Goal: Check status: Check status

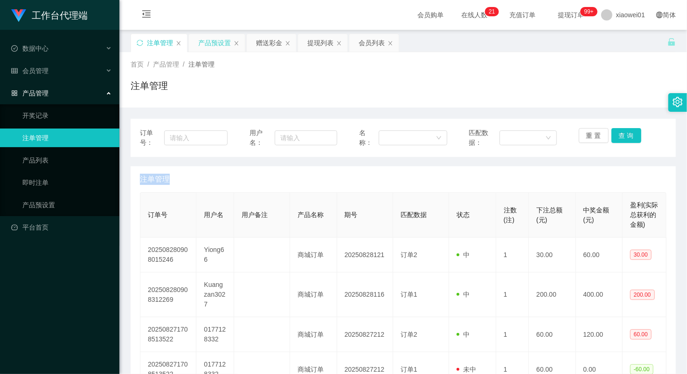
drag, startPoint x: 0, startPoint y: 0, endPoint x: 221, endPoint y: 50, distance: 226.7
click at [221, 50] on div "产品预设置" at bounding box center [214, 43] width 33 height 18
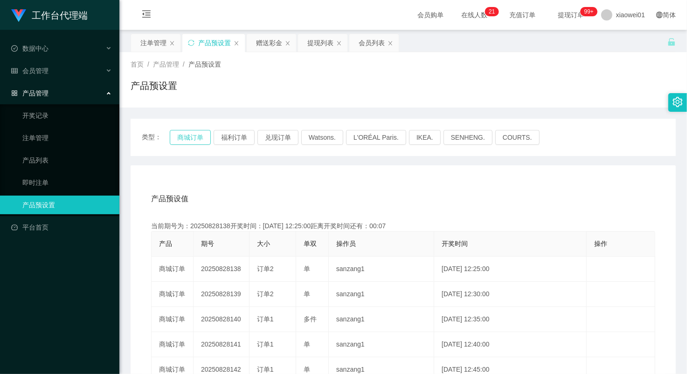
click at [201, 135] on button "商城订单" at bounding box center [190, 137] width 41 height 15
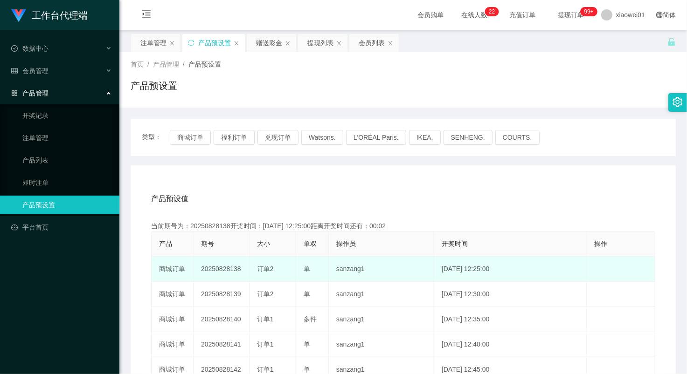
click at [220, 268] on td "20250828138" at bounding box center [222, 269] width 56 height 25
copy td "20250828138"
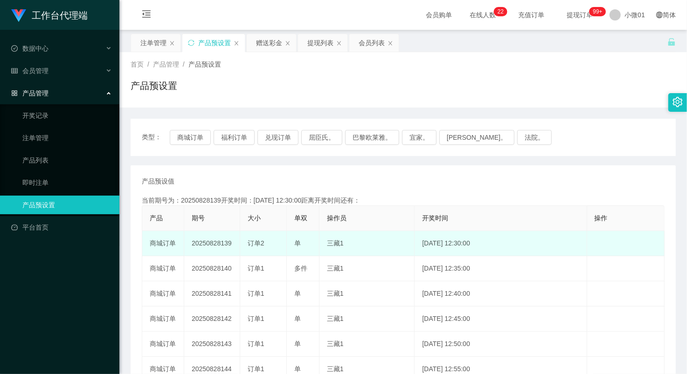
click at [210, 244] on td "20250828139" at bounding box center [212, 243] width 56 height 25
copy td "20250828139"
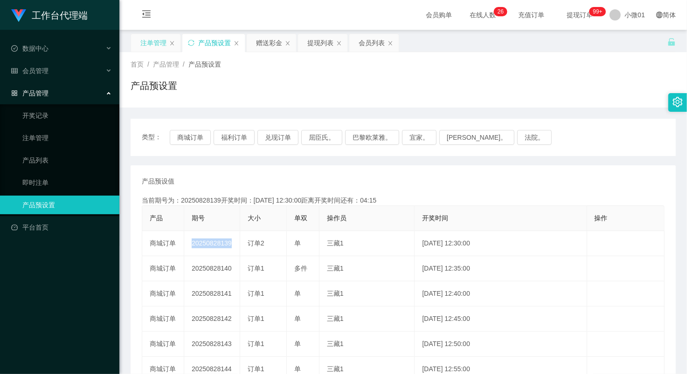
click at [149, 40] on div "注单管理" at bounding box center [153, 43] width 26 height 18
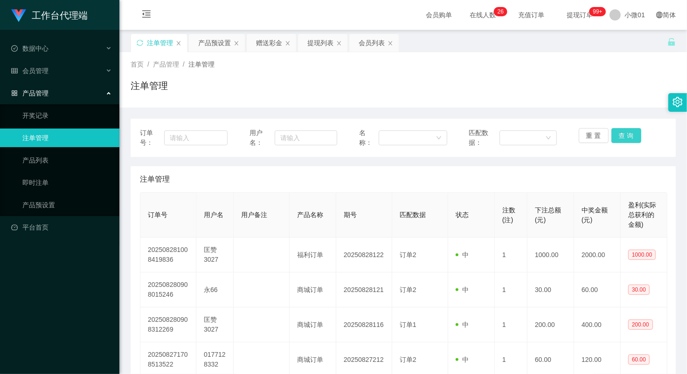
click at [617, 133] on button "查 询" at bounding box center [626, 135] width 30 height 15
click at [617, 133] on div "重 置 查 询" at bounding box center [623, 138] width 88 height 20
click at [617, 133] on button "查 询" at bounding box center [626, 135] width 30 height 15
click at [617, 133] on div "重 置 查 询" at bounding box center [623, 138] width 88 height 20
click at [617, 133] on button "查 询" at bounding box center [626, 135] width 30 height 15
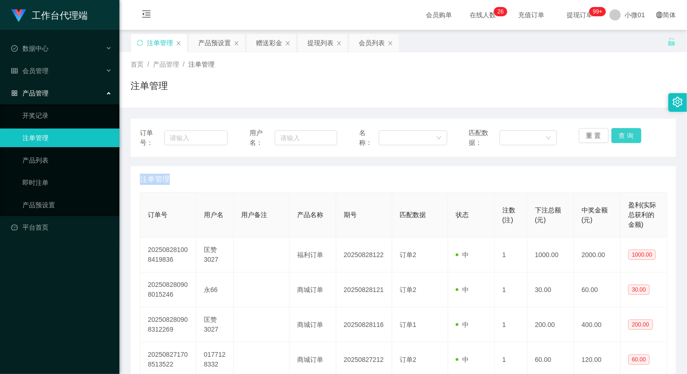
click at [617, 133] on div "重 置 查 询" at bounding box center [623, 138] width 88 height 20
click at [617, 133] on button "查 询" at bounding box center [626, 135] width 30 height 15
click at [617, 133] on div "重 置 查 询" at bounding box center [623, 138] width 88 height 20
click at [617, 133] on button "查 询" at bounding box center [626, 135] width 30 height 15
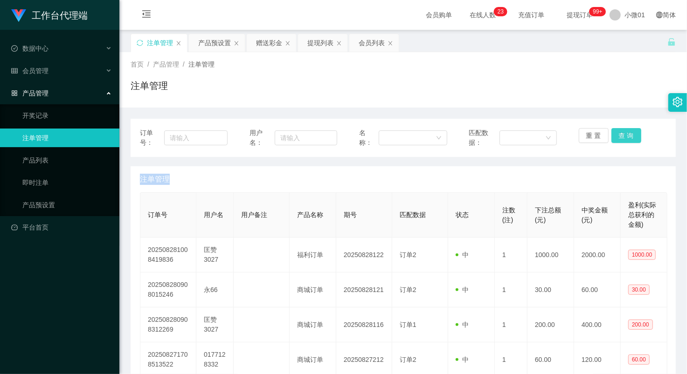
click at [617, 133] on button "查 询" at bounding box center [626, 135] width 30 height 15
click at [617, 133] on button "查 询" at bounding box center [631, 135] width 40 height 15
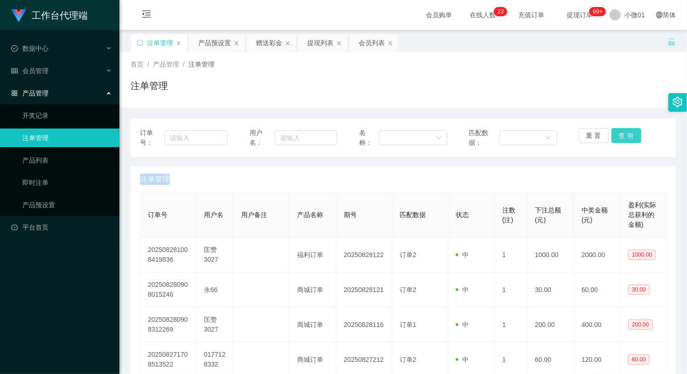
click at [617, 133] on div "重 置 查 询" at bounding box center [623, 138] width 88 height 20
click at [617, 133] on button "查 询" at bounding box center [626, 135] width 30 height 15
click at [617, 133] on div "重 置 查 询" at bounding box center [623, 138] width 88 height 20
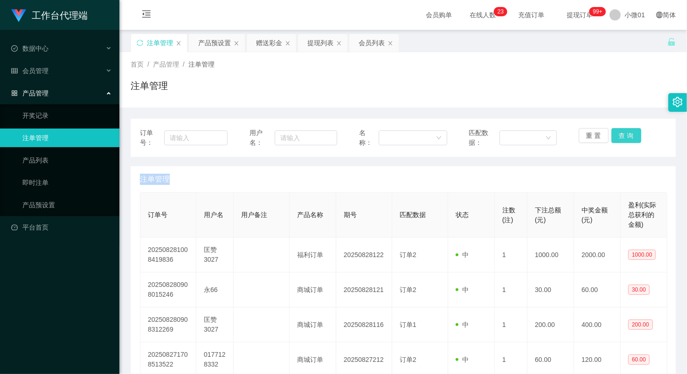
click at [617, 133] on button "查 询" at bounding box center [626, 135] width 30 height 15
click at [617, 133] on button "查 询" at bounding box center [631, 135] width 40 height 15
click at [617, 133] on button "查 询" at bounding box center [626, 135] width 30 height 15
click at [617, 133] on div "重 置 查 询" at bounding box center [623, 138] width 88 height 20
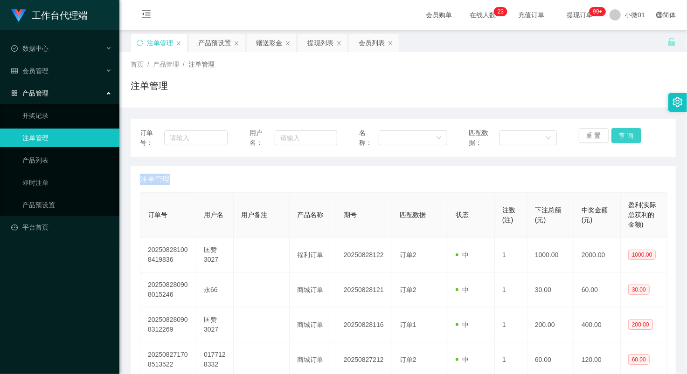
click at [617, 133] on button "查 询" at bounding box center [626, 135] width 30 height 15
click at [617, 133] on div "重 置 查 询" at bounding box center [623, 138] width 88 height 20
click at [614, 132] on button "查 询" at bounding box center [626, 135] width 30 height 15
click at [614, 132] on button "查 询" at bounding box center [631, 135] width 40 height 15
click at [614, 132] on button "查 询" at bounding box center [626, 135] width 30 height 15
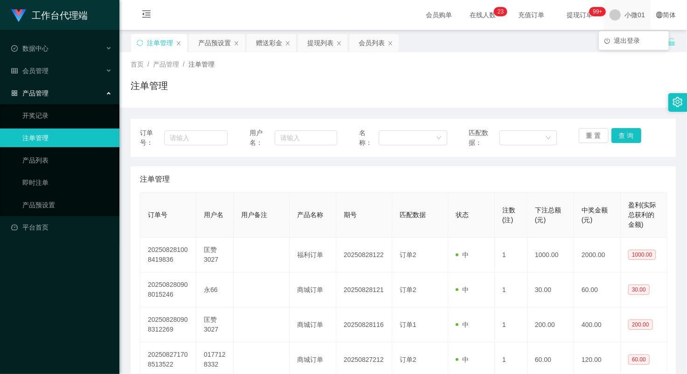
click at [632, 10] on span "小微01" at bounding box center [634, 15] width 21 height 30
click at [630, 38] on span "退出登录" at bounding box center [627, 40] width 26 height 7
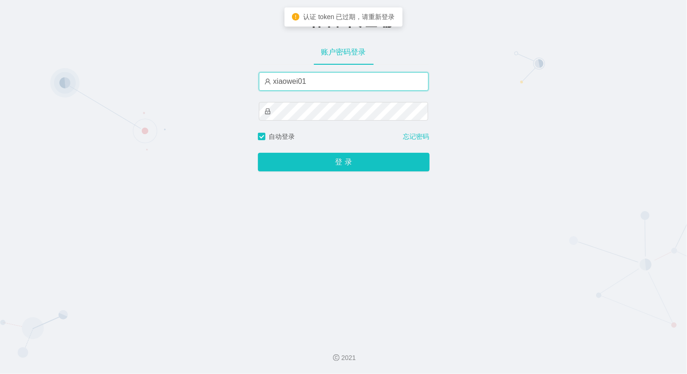
click at [346, 83] on input "xiaowei01" at bounding box center [344, 81] width 170 height 19
type input "xiaowei03"
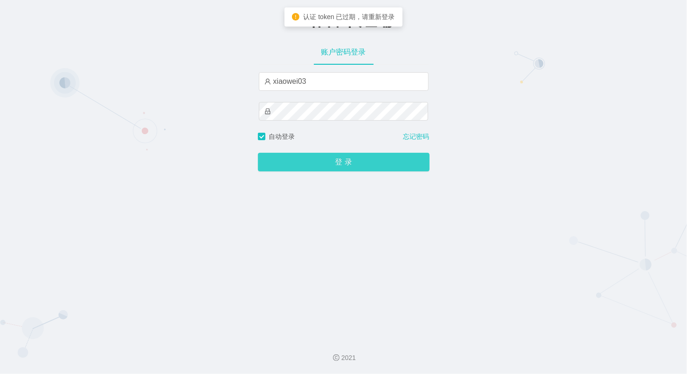
click at [314, 162] on button "登 录" at bounding box center [344, 162] width 172 height 19
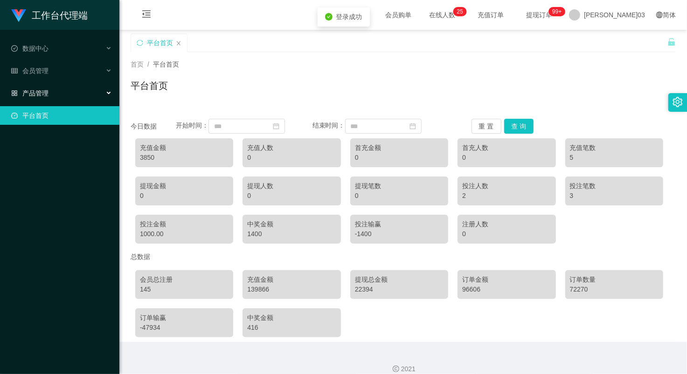
click at [40, 90] on font "产品管理" at bounding box center [35, 93] width 26 height 7
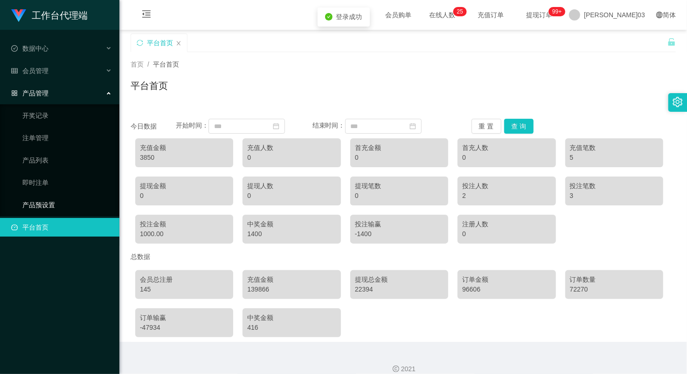
click at [44, 201] on link "产品预设置" at bounding box center [67, 205] width 90 height 19
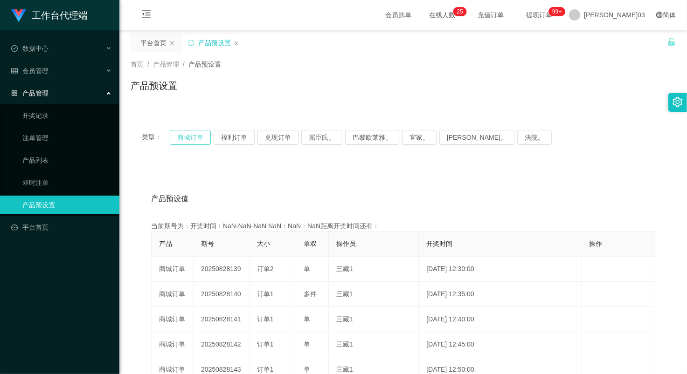
click at [183, 141] on button "商城订单" at bounding box center [190, 137] width 41 height 15
click at [35, 132] on link "注单管理" at bounding box center [67, 138] width 90 height 19
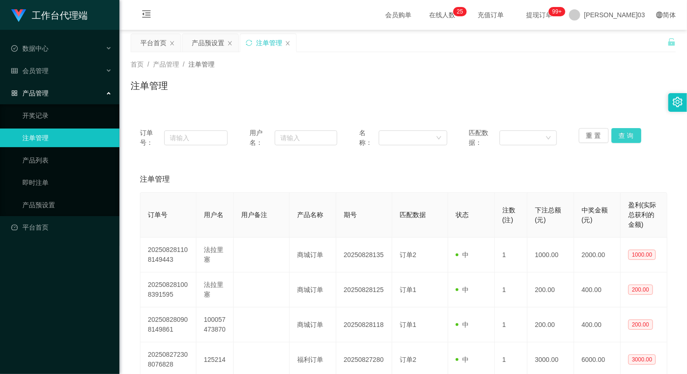
click at [626, 132] on button "查 询" at bounding box center [626, 135] width 30 height 15
click at [626, 132] on div "重 置 查 询" at bounding box center [623, 138] width 88 height 20
click at [626, 132] on button "查 询" at bounding box center [626, 135] width 30 height 15
click at [626, 132] on div "重 置 查 询" at bounding box center [623, 138] width 88 height 20
click at [626, 132] on button "查 询" at bounding box center [626, 135] width 30 height 15
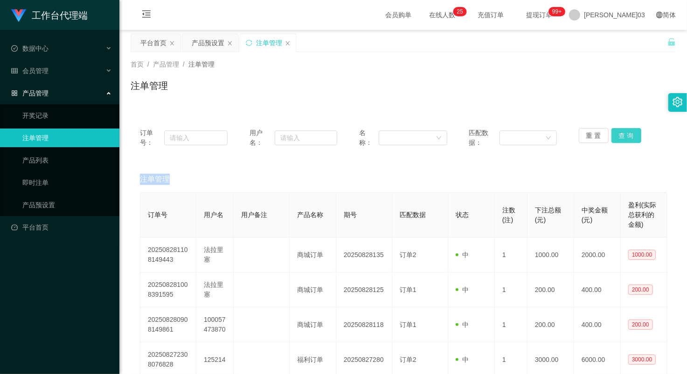
click at [626, 132] on div "重 置 查 询" at bounding box center [623, 138] width 88 height 20
click at [626, 132] on button "查 询" at bounding box center [626, 135] width 30 height 15
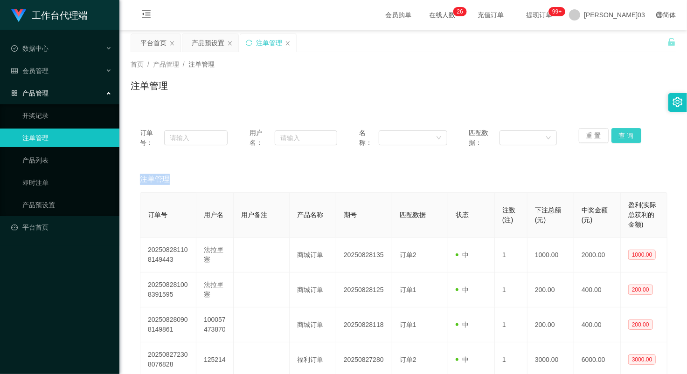
click at [626, 132] on button "查 询" at bounding box center [626, 135] width 30 height 15
click at [617, 134] on button "查 询" at bounding box center [626, 135] width 30 height 15
click at [617, 134] on div "重 置 查 询" at bounding box center [623, 138] width 88 height 20
click at [617, 134] on button "查 询" at bounding box center [626, 135] width 30 height 15
click at [617, 134] on div "重 置 查 询" at bounding box center [623, 138] width 88 height 20
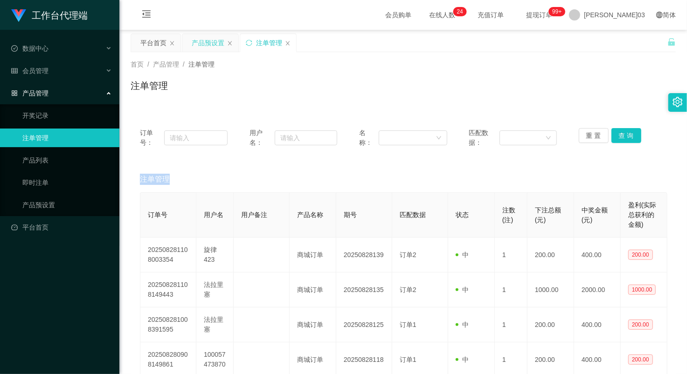
click at [198, 40] on div "产品预设置" at bounding box center [208, 43] width 33 height 18
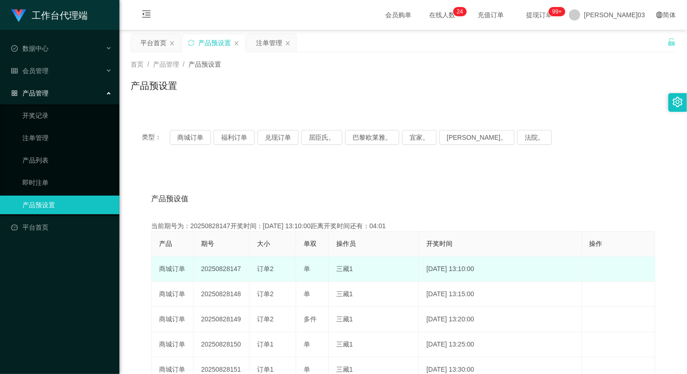
click at [212, 263] on td "20250828147" at bounding box center [222, 269] width 56 height 25
click at [214, 268] on td "20250828147" at bounding box center [222, 269] width 56 height 25
copy td "20250828147"
